Goal: Task Accomplishment & Management: Manage account settings

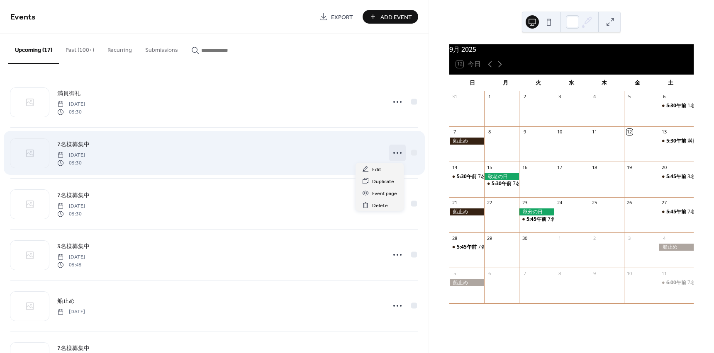
click at [391, 153] on icon at bounding box center [397, 152] width 13 height 13
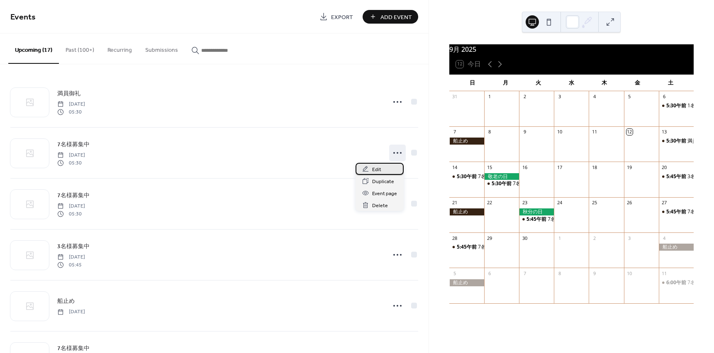
click at [371, 168] on div "Edit" at bounding box center [379, 169] width 48 height 12
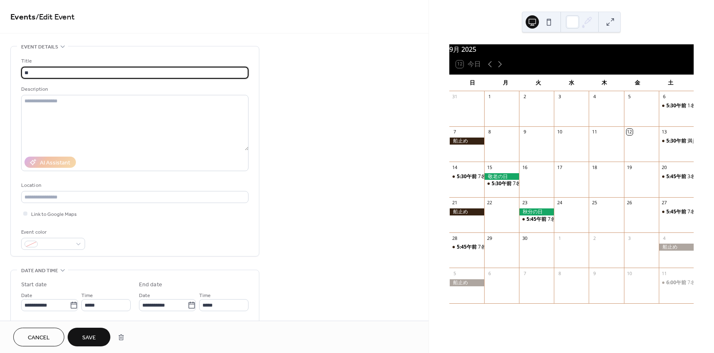
type input "*"
type input "***"
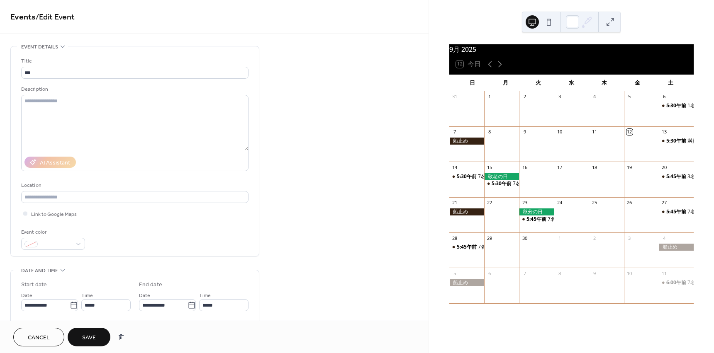
click at [302, 101] on div "**********" at bounding box center [214, 300] width 428 height 508
click at [87, 340] on span "Save" at bounding box center [89, 338] width 14 height 9
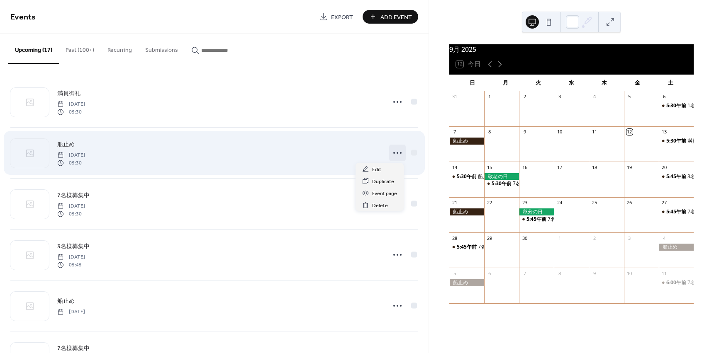
click at [391, 153] on icon at bounding box center [397, 152] width 13 height 13
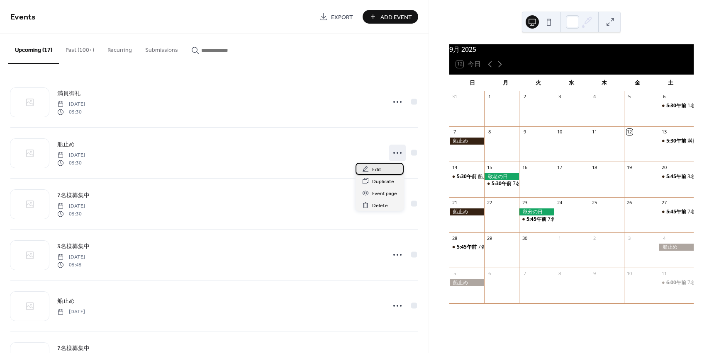
click at [376, 169] on span "Edit" at bounding box center [376, 169] width 9 height 9
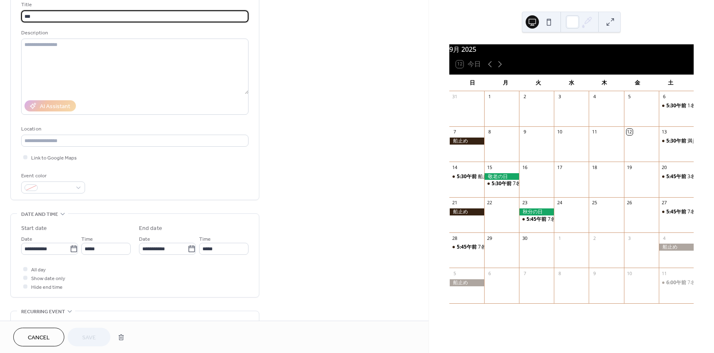
scroll to position [83, 0]
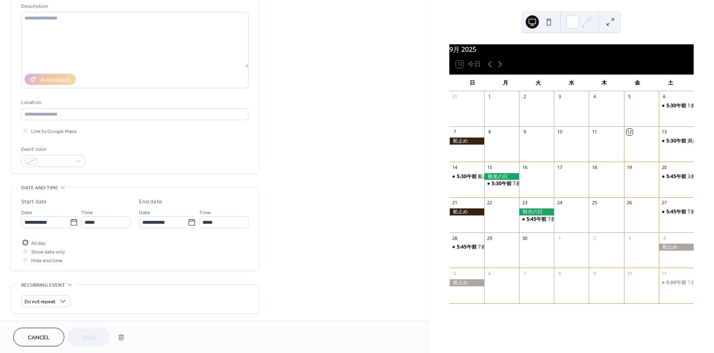
click at [26, 243] on div at bounding box center [25, 243] width 4 height 4
click at [92, 337] on span "Save" at bounding box center [89, 338] width 14 height 9
